Goal: Find specific page/section: Find specific page/section

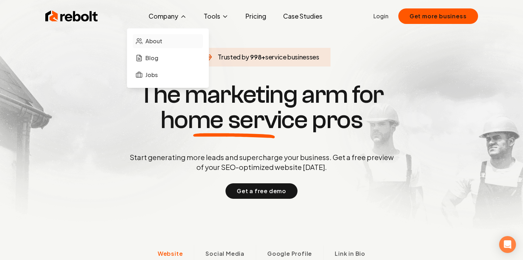
click at [162, 39] on span "About" at bounding box center [153, 41] width 17 height 8
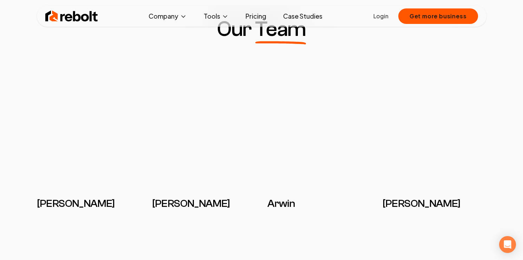
scroll to position [558, 0]
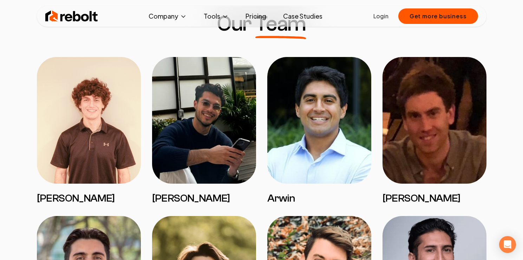
click at [74, 160] on img at bounding box center [89, 120] width 104 height 126
click at [59, 200] on h3 "[PERSON_NAME]" at bounding box center [89, 198] width 104 height 13
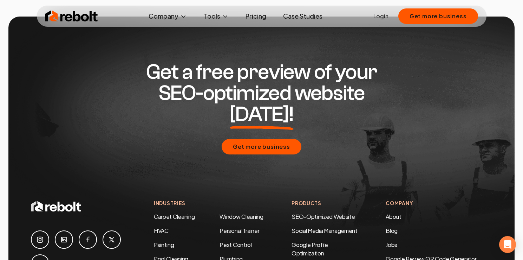
scroll to position [2281, 0]
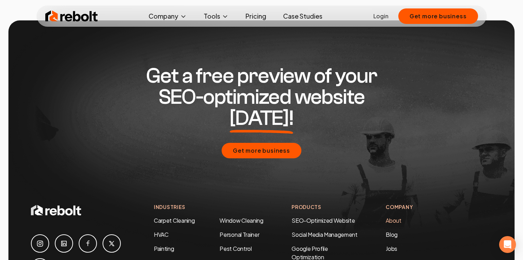
click at [392, 216] on link "About" at bounding box center [393, 219] width 15 height 7
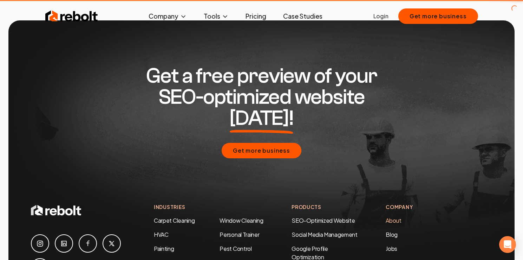
scroll to position [0, 0]
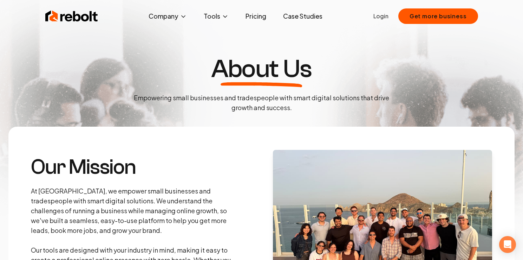
click at [506, 161] on section "Our Mission At Rebolt, we empower small businesses and tradespeople with smart …" at bounding box center [261, 224] width 506 height 197
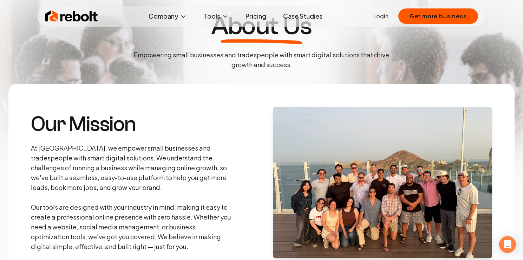
scroll to position [28, 0]
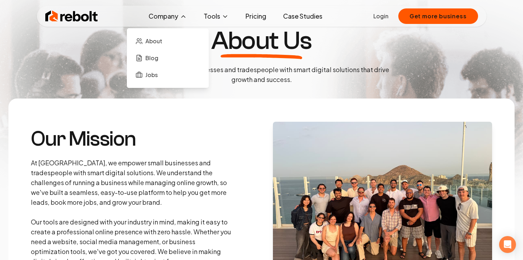
click at [185, 17] on icon at bounding box center [183, 16] width 7 height 7
click at [153, 76] on span "Jobs" at bounding box center [151, 75] width 12 height 8
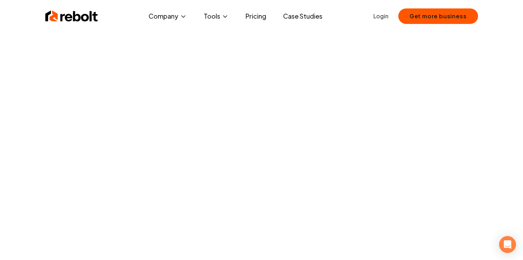
click at [78, 16] on img at bounding box center [71, 16] width 53 height 14
